Goal: Go to known website: Access a specific website the user already knows

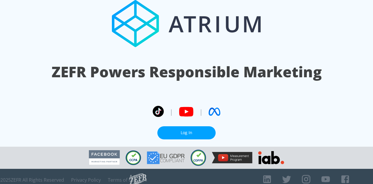
click at [182, 126] on link "Log In" at bounding box center [186, 132] width 58 height 13
click at [192, 128] on link "Log In" at bounding box center [186, 132] width 58 height 13
click at [172, 126] on link "Log In" at bounding box center [186, 132] width 58 height 13
